Goal: Task Accomplishment & Management: Manage account settings

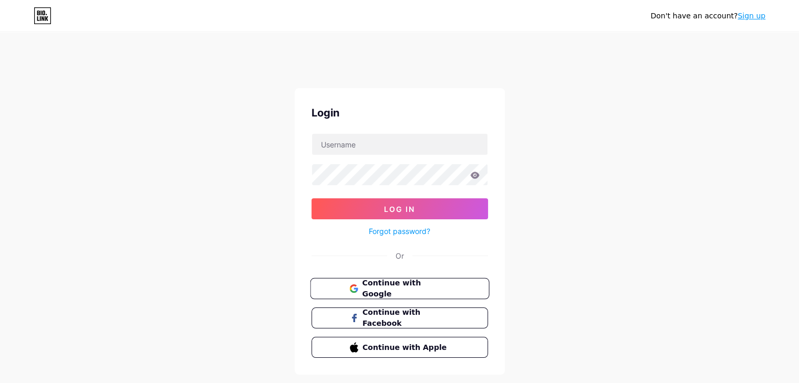
click at [370, 284] on span "Continue with Google" at bounding box center [406, 289] width 88 height 23
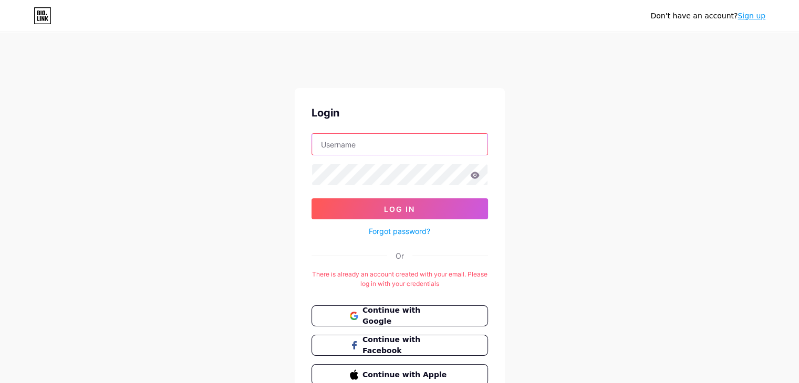
click at [368, 143] on input "text" at bounding box center [399, 144] width 175 height 21
paste input "accommodatingbay"
type input "accommodatingbay"
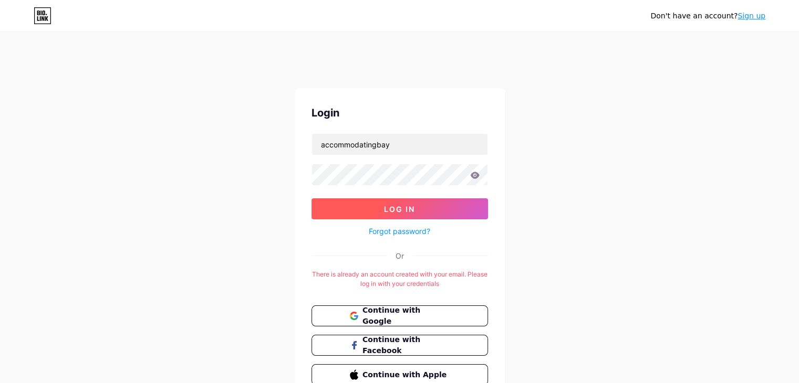
click at [395, 202] on button "Log In" at bounding box center [399, 209] width 176 height 21
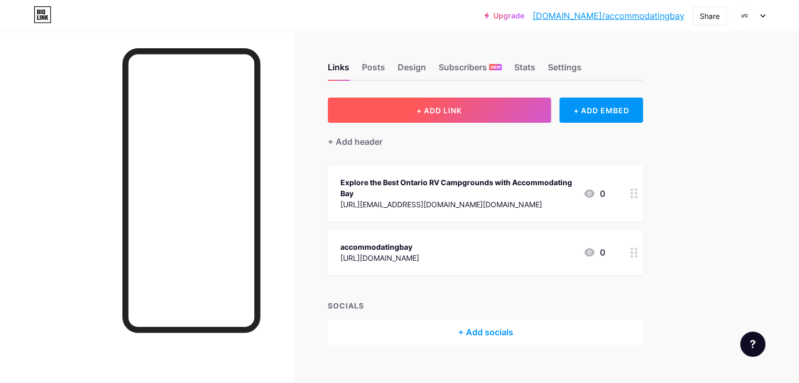
click at [462, 114] on span "+ ADD LINK" at bounding box center [438, 110] width 45 height 9
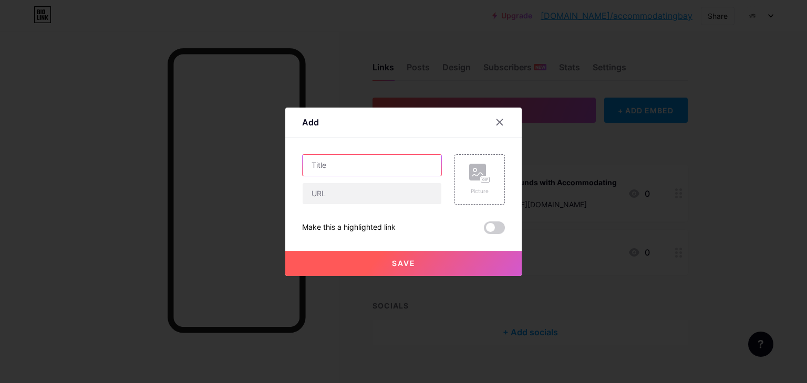
click at [340, 171] on input "text" at bounding box center [372, 165] width 139 height 21
paste input "Beautiful Camping Spots in Ontario: Your Ultimate Guide to Nature’s Best"
type input "Beautiful Camping Spots in Ontario: Your Ultimate Guide to Nature’s Best"
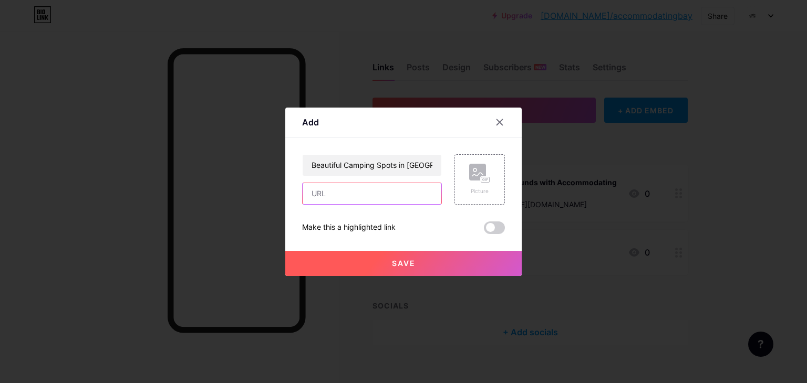
click at [373, 201] on input "text" at bounding box center [372, 193] width 139 height 21
paste input "https://timebusinessnews.com/beautiful-camping-spots-in-ontario-your-ultimate-g…"
type input "https://timebusinessnews.com/beautiful-camping-spots-in-ontario-your-ultimate-g…"
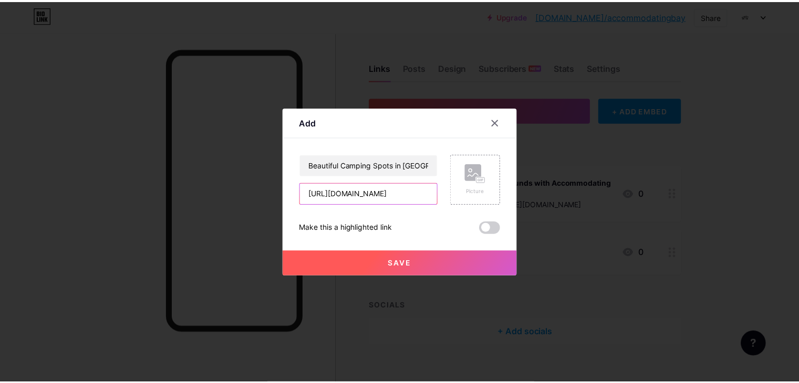
scroll to position [0, 0]
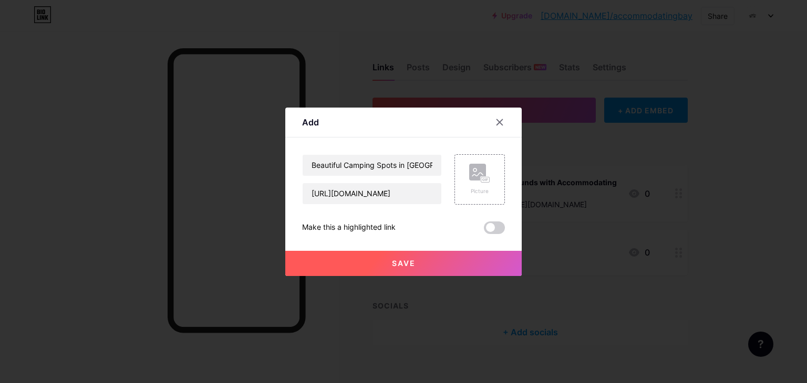
click at [432, 266] on button "Save" at bounding box center [403, 263] width 236 height 25
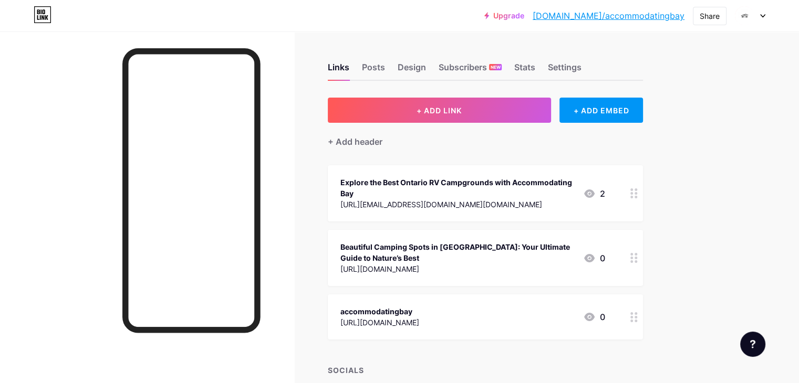
click at [630, 14] on link "bio.link/accommodatingbay" at bounding box center [609, 15] width 152 height 13
